Goal: Task Accomplishment & Management: Complete application form

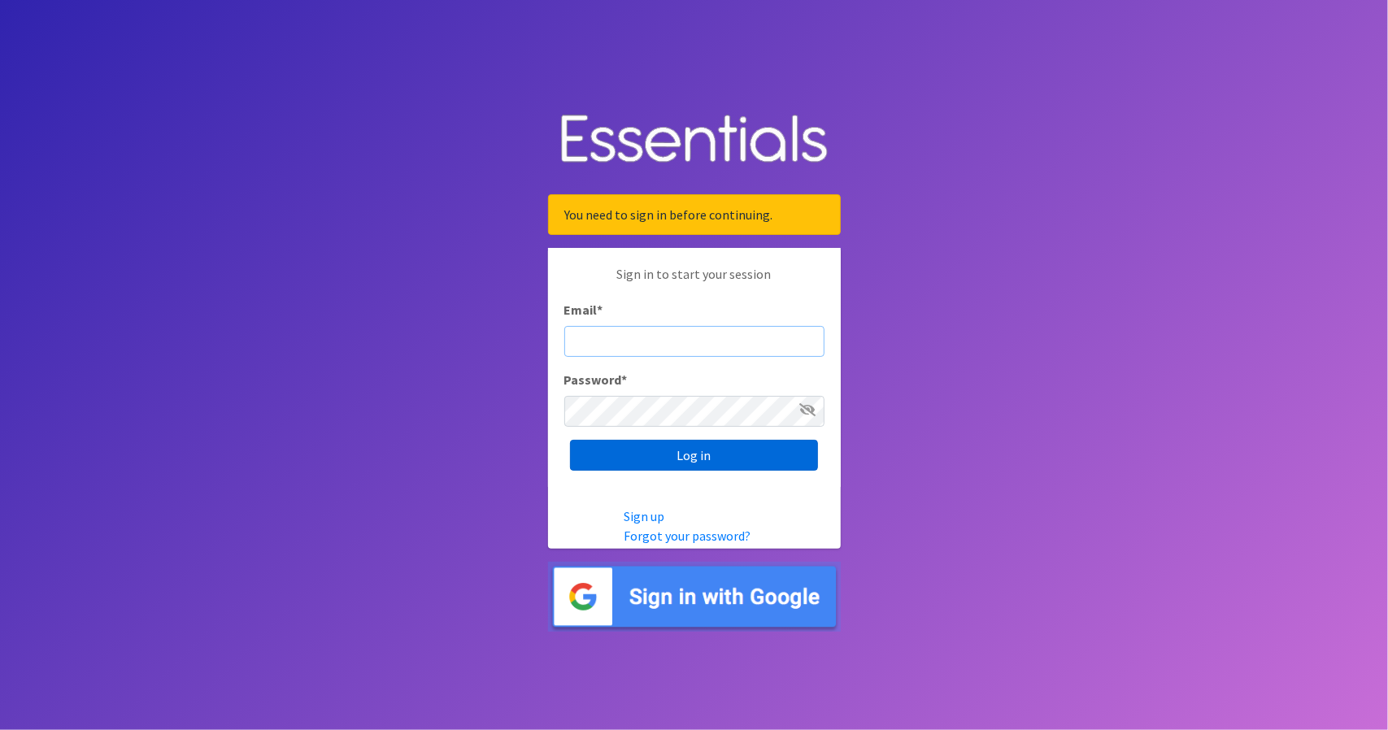
type input "[PERSON_NAME][EMAIL_ADDRESS][DOMAIN_NAME]"
click at [692, 455] on input "Log in" at bounding box center [694, 455] width 248 height 31
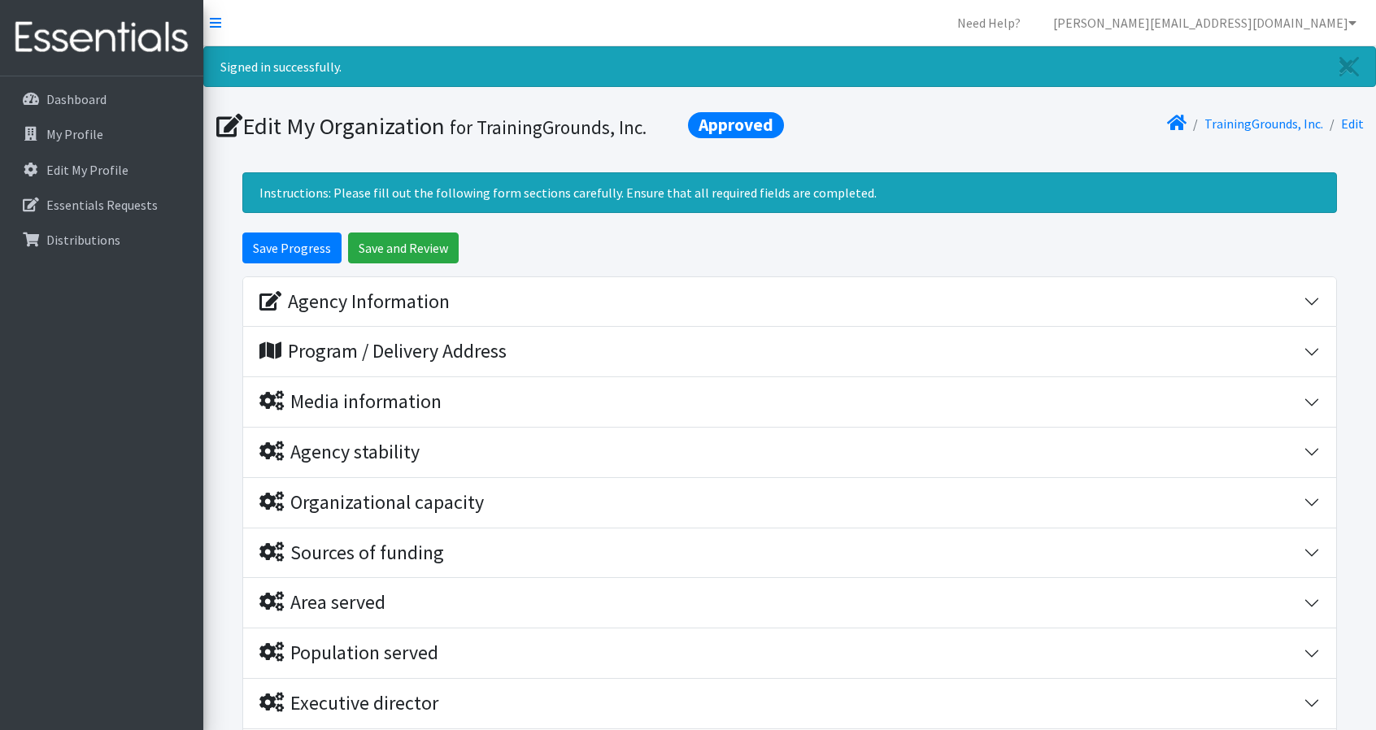
click at [886, 242] on div "Save Progress Save and Review" at bounding box center [789, 248] width 1095 height 31
click at [830, 238] on div "Save Progress Save and Review" at bounding box center [789, 248] width 1095 height 31
click at [98, 203] on p "Essentials Requests" at bounding box center [101, 205] width 111 height 16
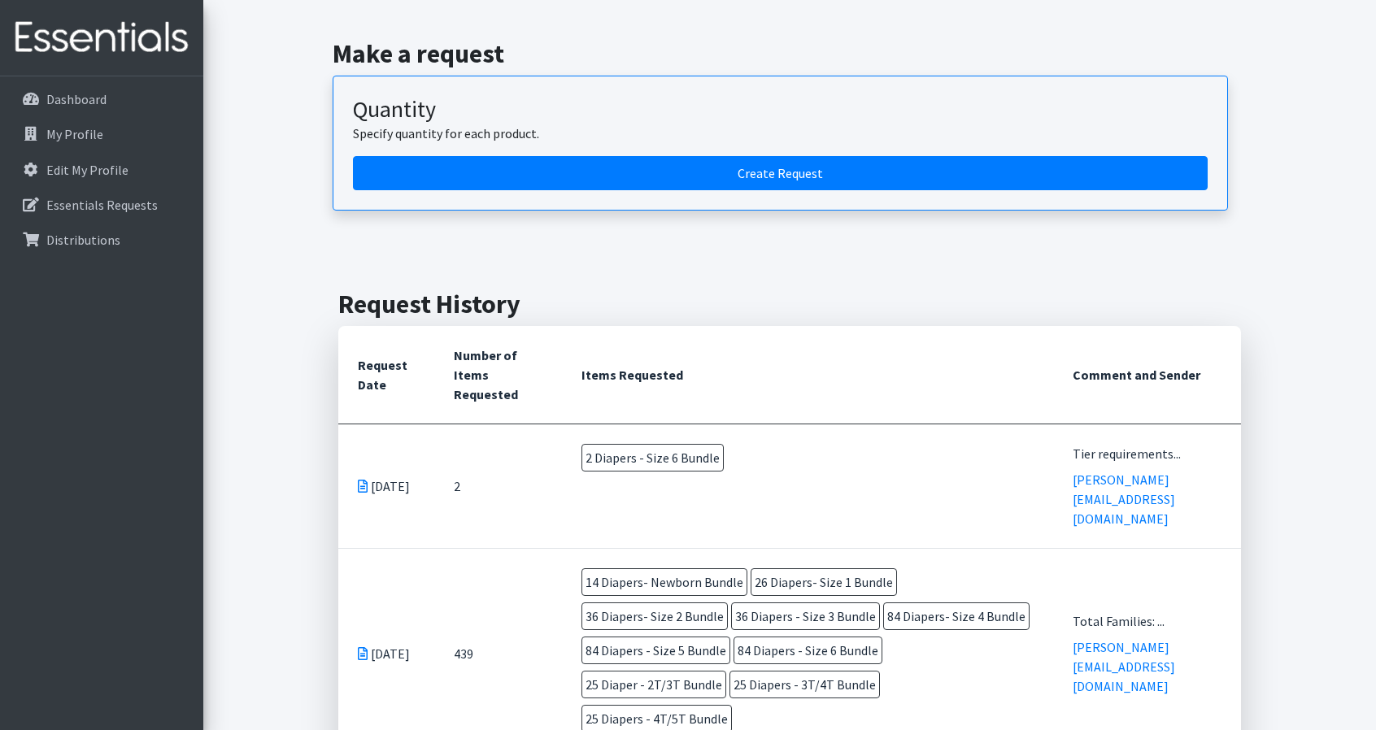
scroll to position [81, 0]
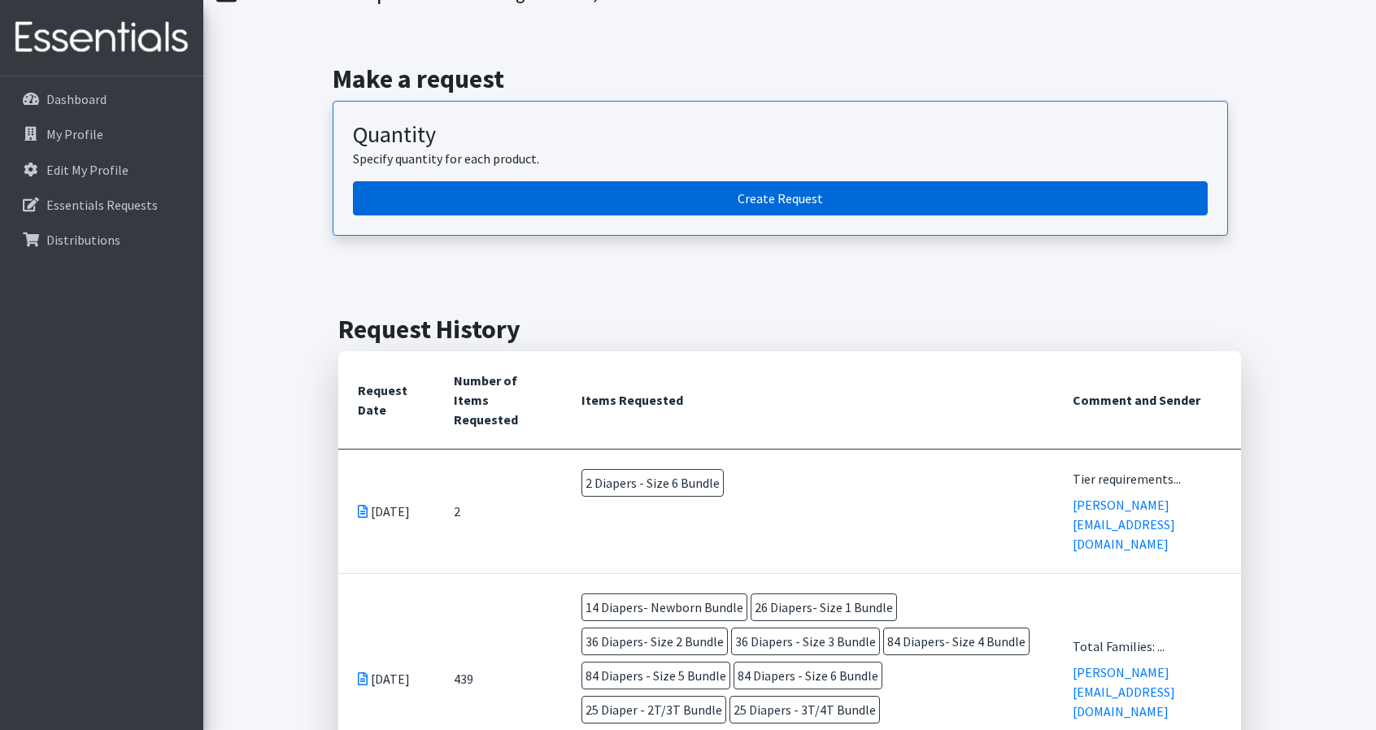
click at [825, 198] on link "Create Request" at bounding box center [780, 198] width 855 height 34
